Goal: Task Accomplishment & Management: Use online tool/utility

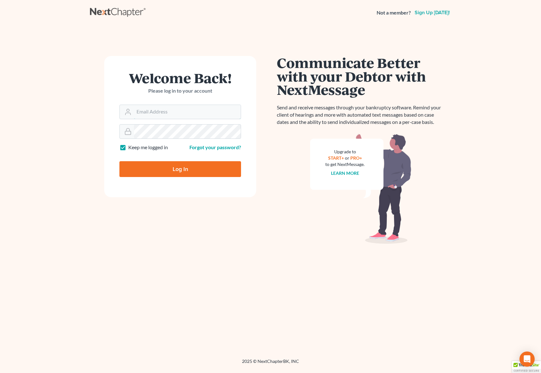
type input "[EMAIL_ADDRESS][DOMAIN_NAME]"
click at [202, 171] on input "Log In" at bounding box center [180, 169] width 122 height 16
type input "Thinking..."
